Goal: Task Accomplishment & Management: Complete application form

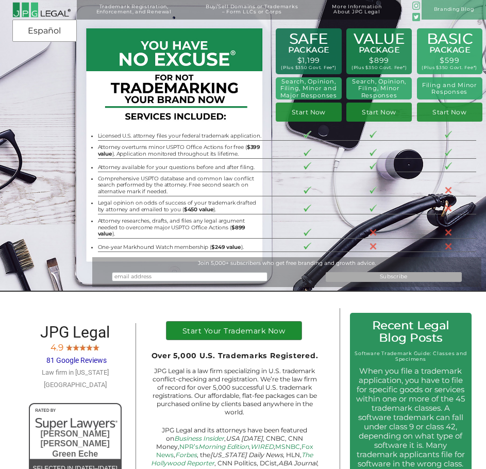
click at [280, 333] on h1 "Start Your Trademark Now" at bounding box center [233, 334] width 125 height 12
